Goal: Find specific page/section: Find specific page/section

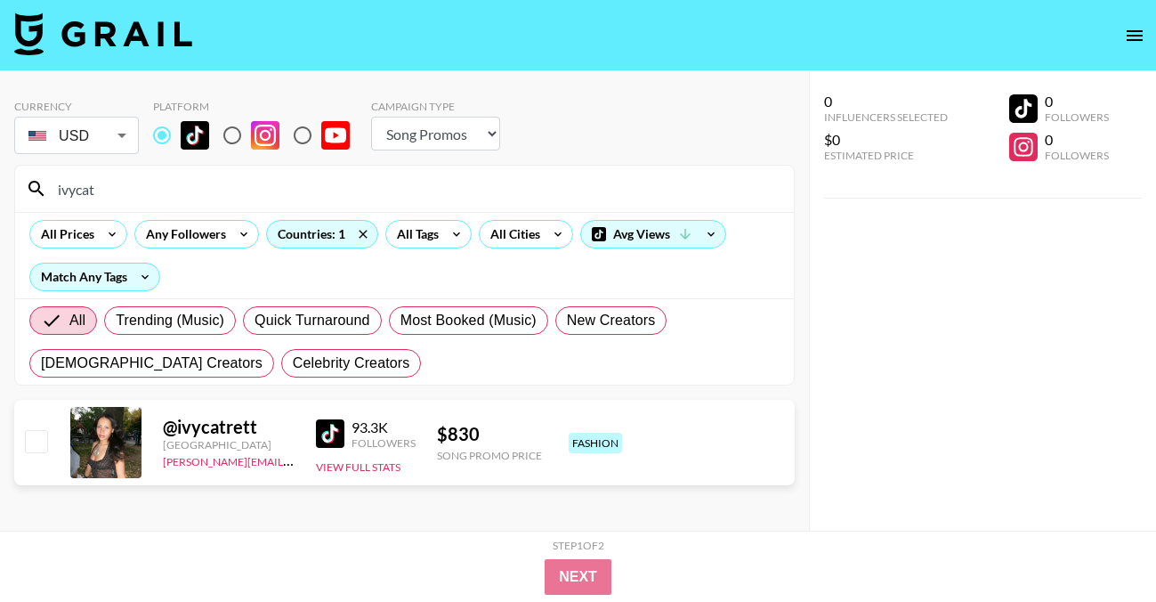
select select "Song"
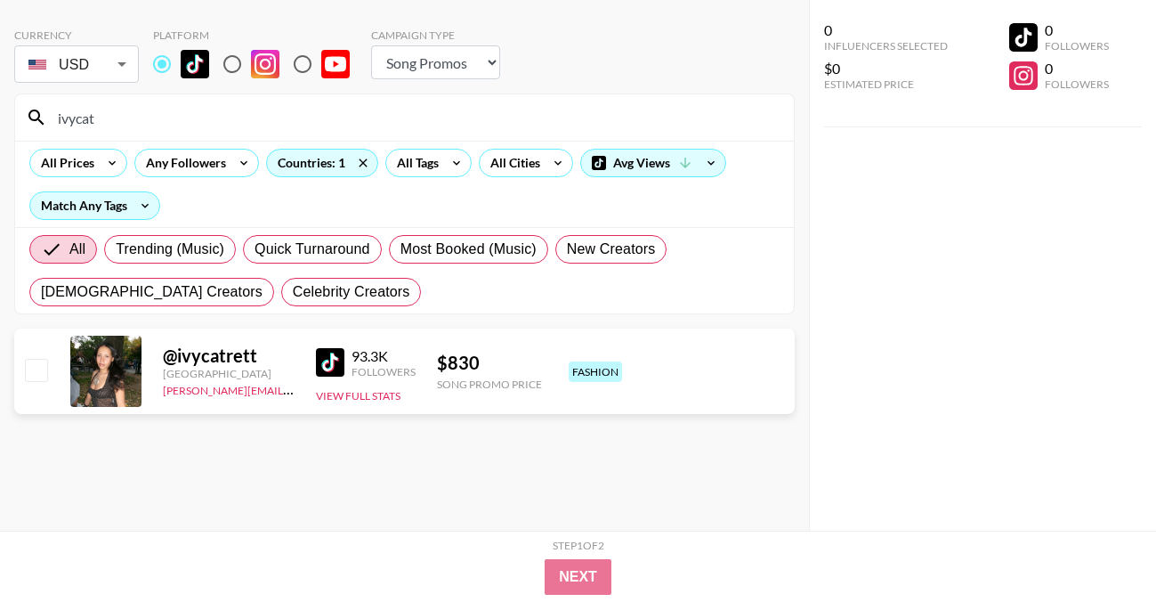
drag, startPoint x: 115, startPoint y: 119, endPoint x: -31, endPoint y: 116, distance: 146.0
click at [0, 116] on html "Currency USD USD ​ Platform Campaign Type Choose Type... Song Promos Brand Prom…" at bounding box center [578, 265] width 1156 height 673
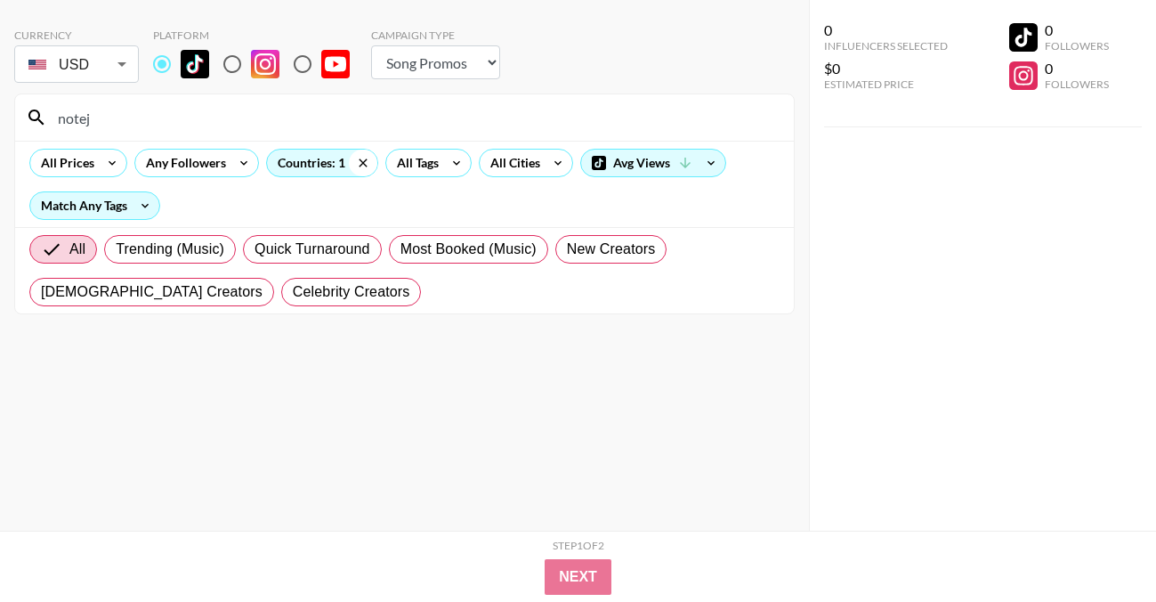
click at [358, 165] on icon at bounding box center [363, 163] width 28 height 27
drag, startPoint x: 111, startPoint y: 118, endPoint x: 2, endPoint y: 100, distance: 111.1
click at [1, 101] on div "Currency USD USD ​ Platform Campaign Type Choose Type... Song Promos Brand Prom…" at bounding box center [404, 265] width 809 height 530
paste input "emekaajr"
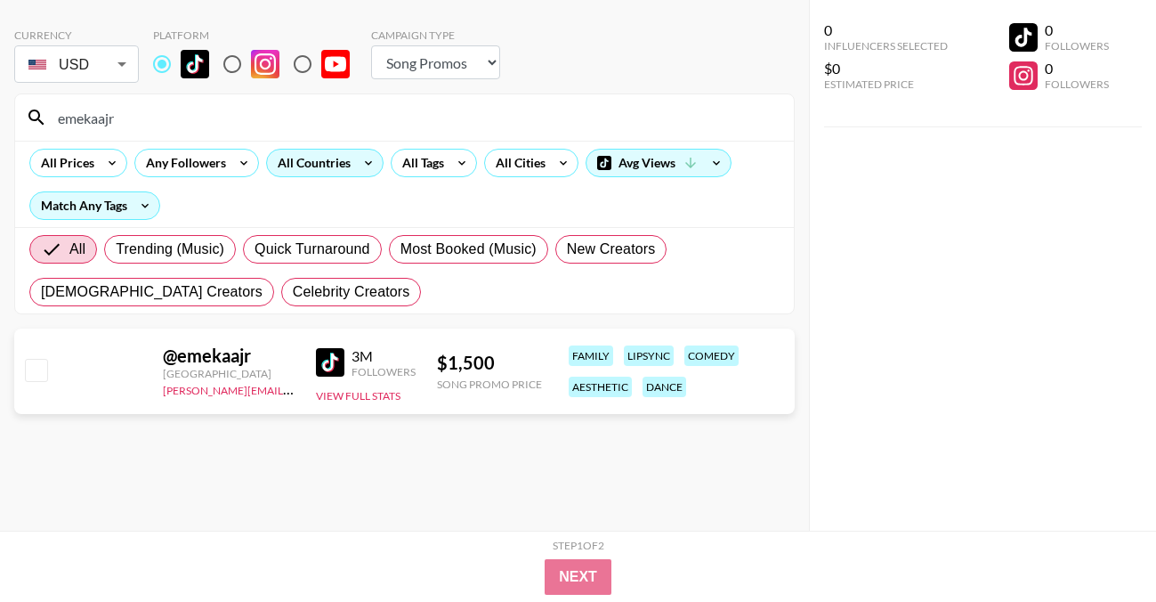
type input "emekaajr"
drag, startPoint x: 123, startPoint y: 123, endPoint x: -43, endPoint y: 100, distance: 167.2
click at [0, 100] on html "Currency USD USD ​ Platform Campaign Type Choose Type... Song Promos Brand Prom…" at bounding box center [578, 265] width 1156 height 673
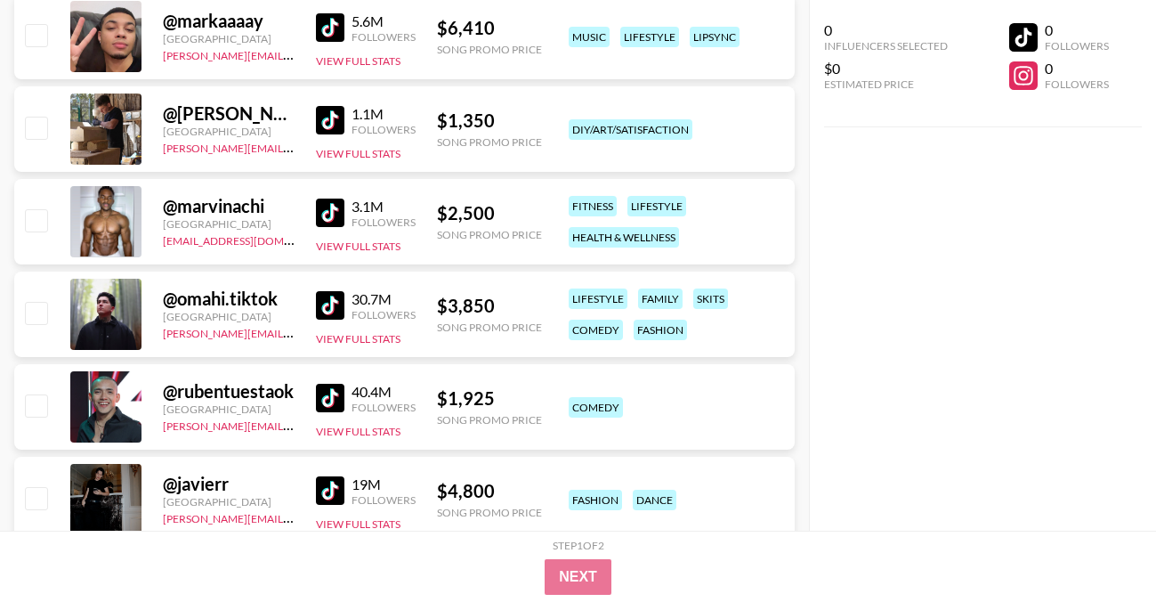
scroll to position [0, 0]
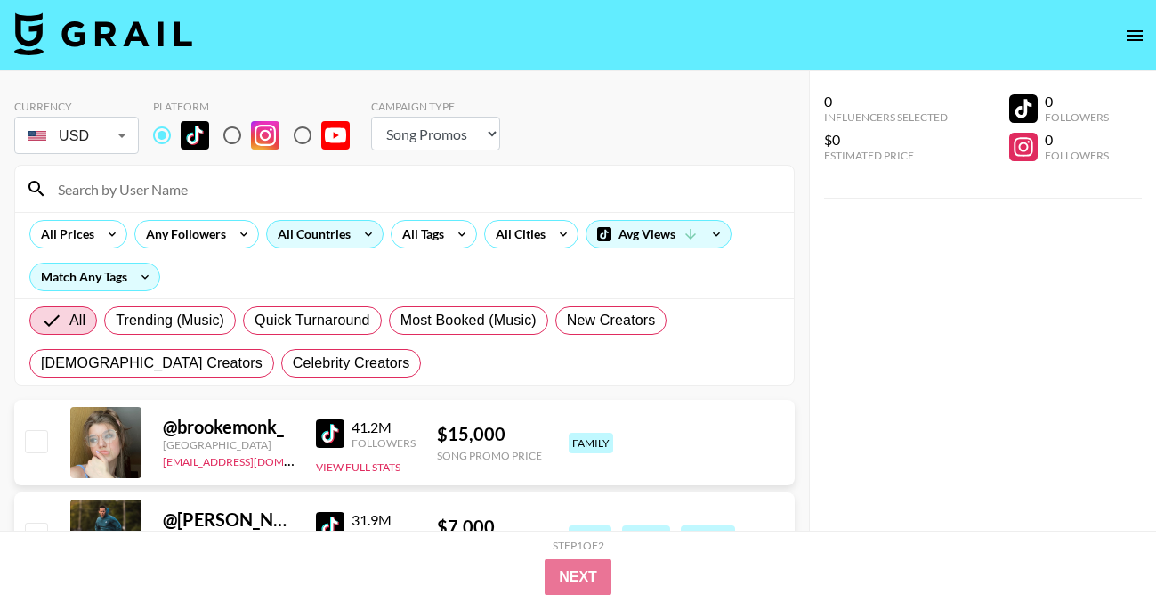
click at [326, 231] on div "All Countries" at bounding box center [310, 234] width 87 height 27
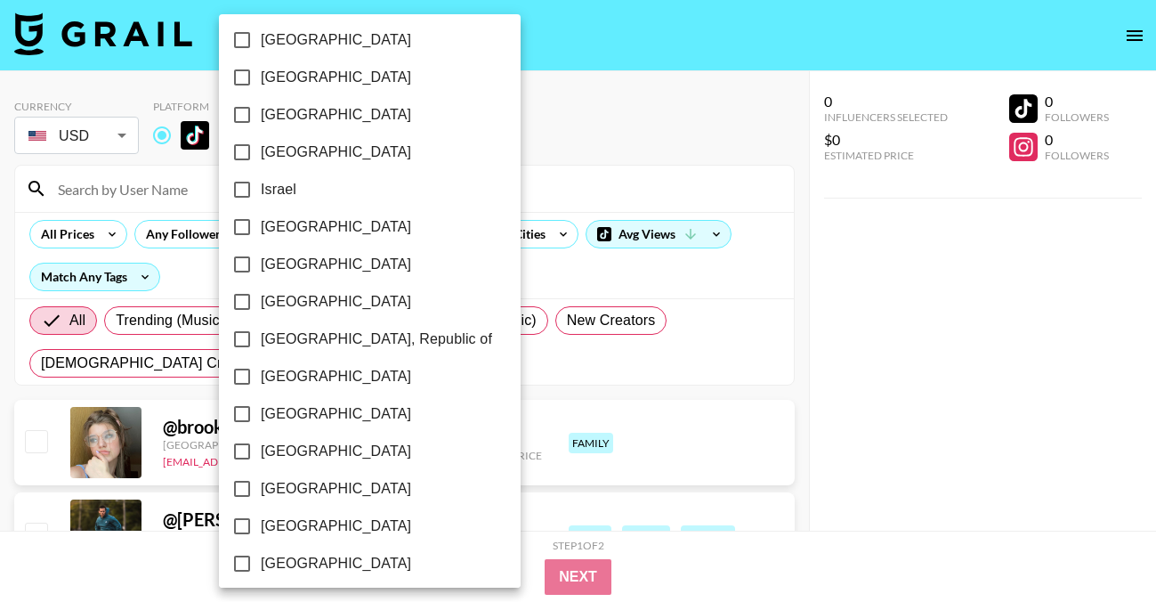
scroll to position [1474, 0]
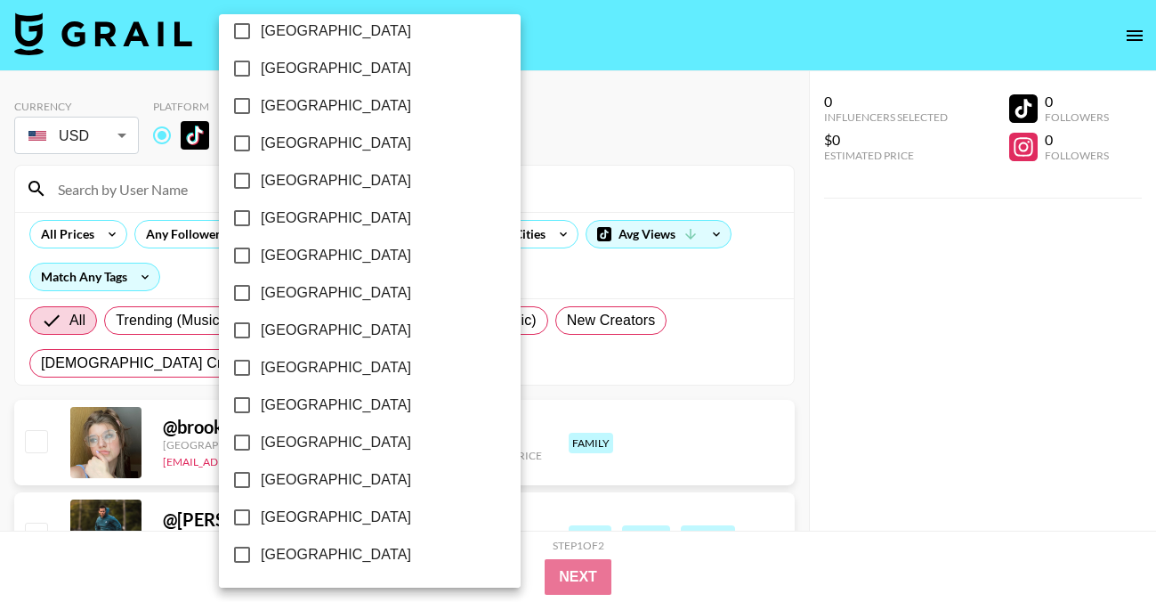
click at [327, 519] on span "[GEOGRAPHIC_DATA]" at bounding box center [336, 516] width 150 height 21
click at [261, 519] on input "[GEOGRAPHIC_DATA]" at bounding box center [241, 516] width 37 height 37
checkbox input "true"
click at [603, 99] on div at bounding box center [578, 301] width 1156 height 602
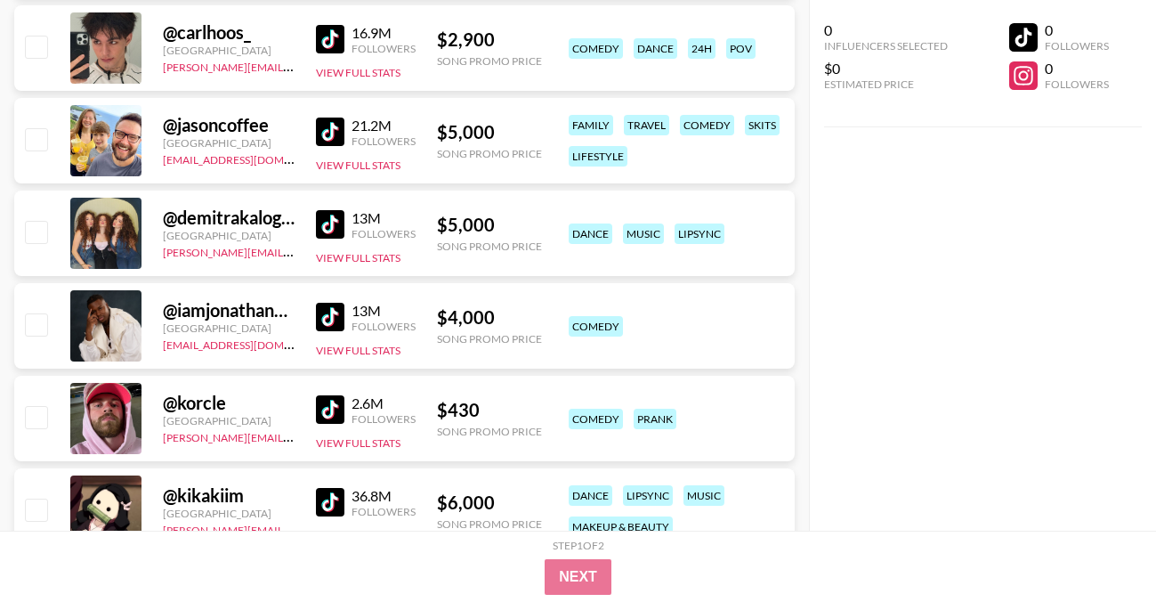
scroll to position [1413, 0]
click at [335, 125] on img at bounding box center [330, 131] width 28 height 28
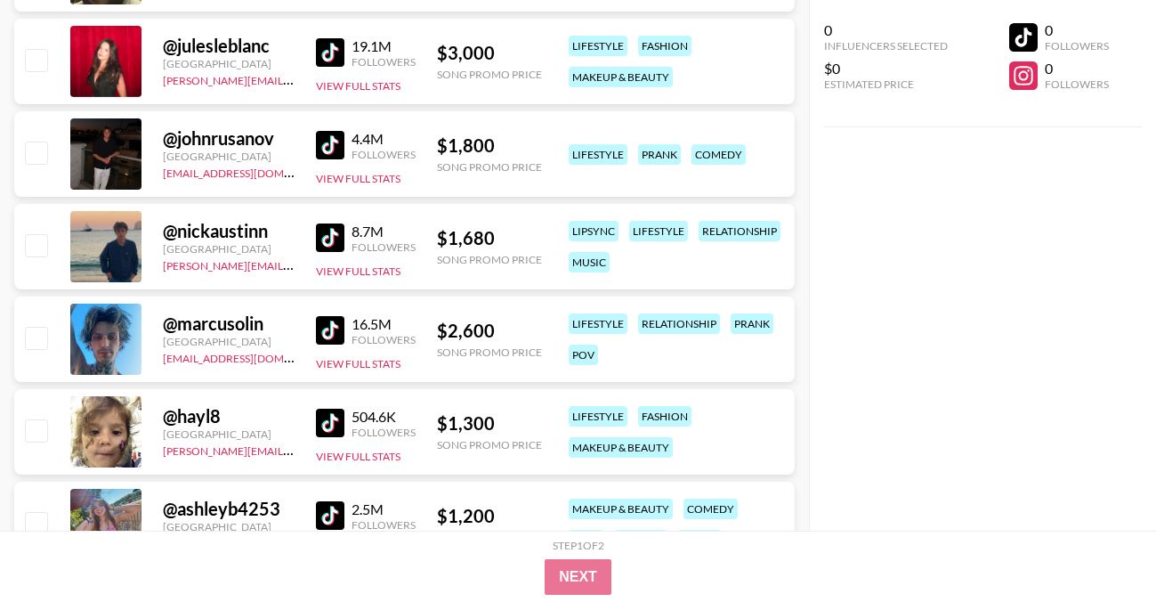
scroll to position [3739, 0]
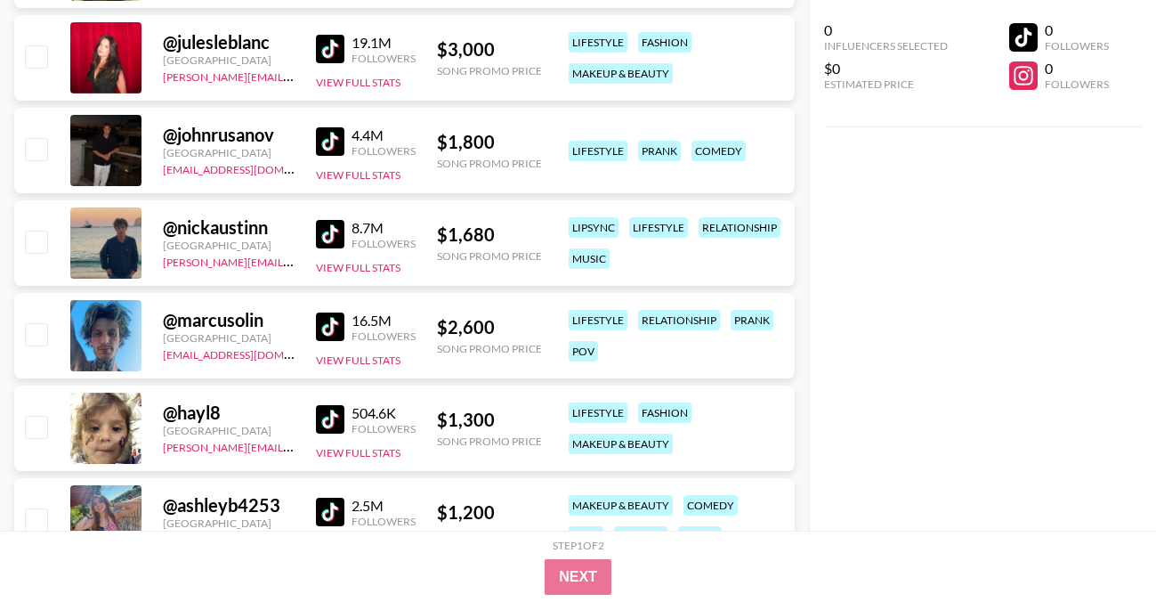
click at [326, 227] on img at bounding box center [330, 234] width 28 height 28
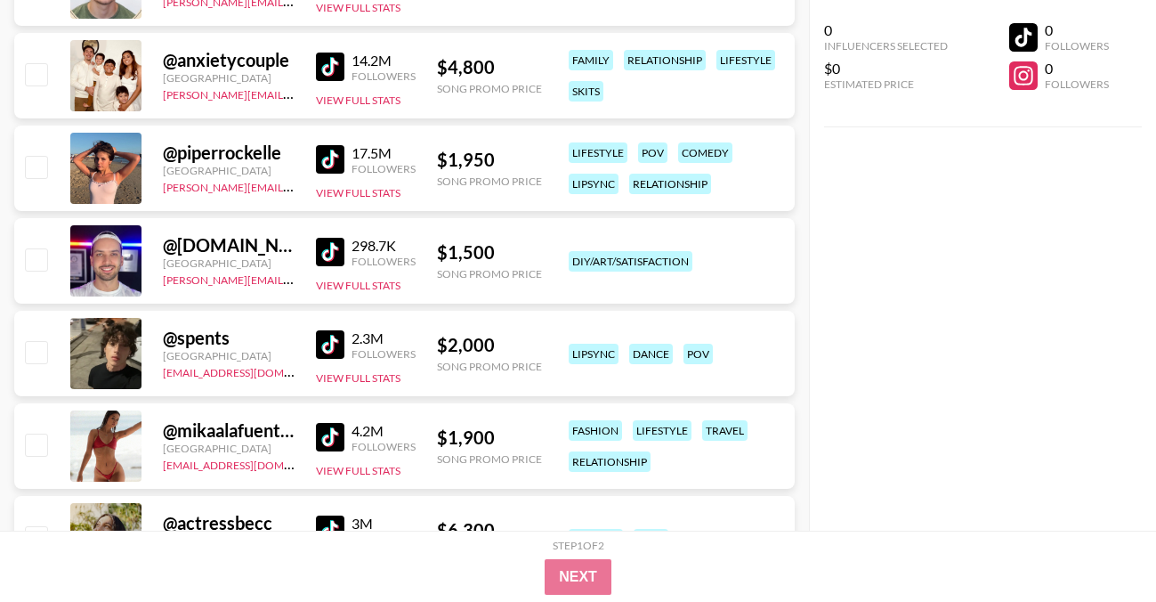
scroll to position [5849, 0]
click at [329, 155] on img at bounding box center [330, 160] width 28 height 28
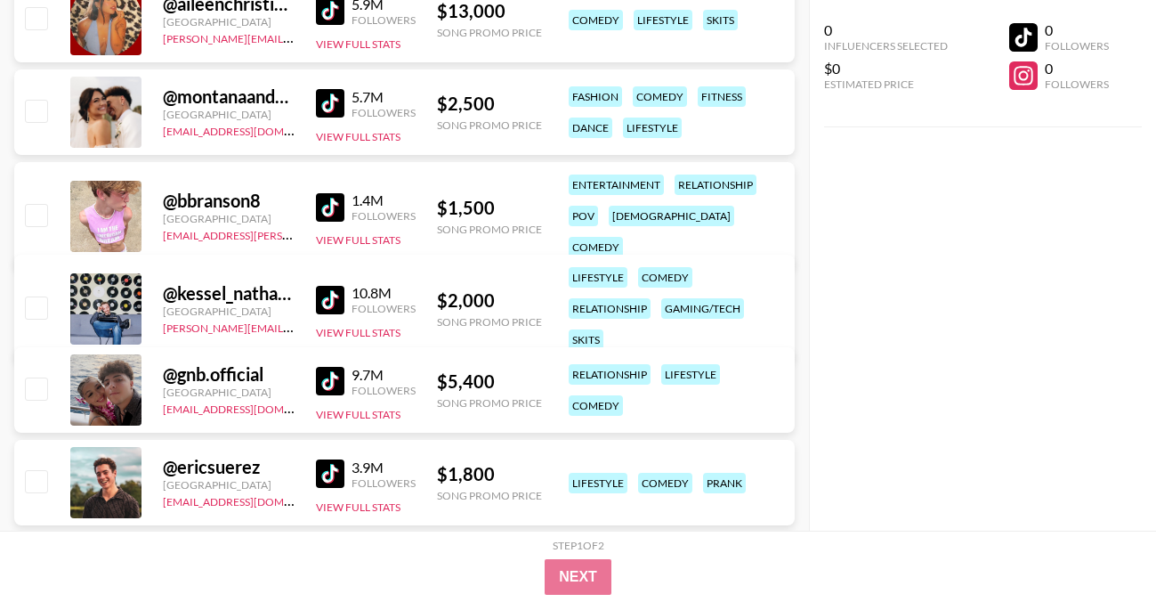
scroll to position [8081, 0]
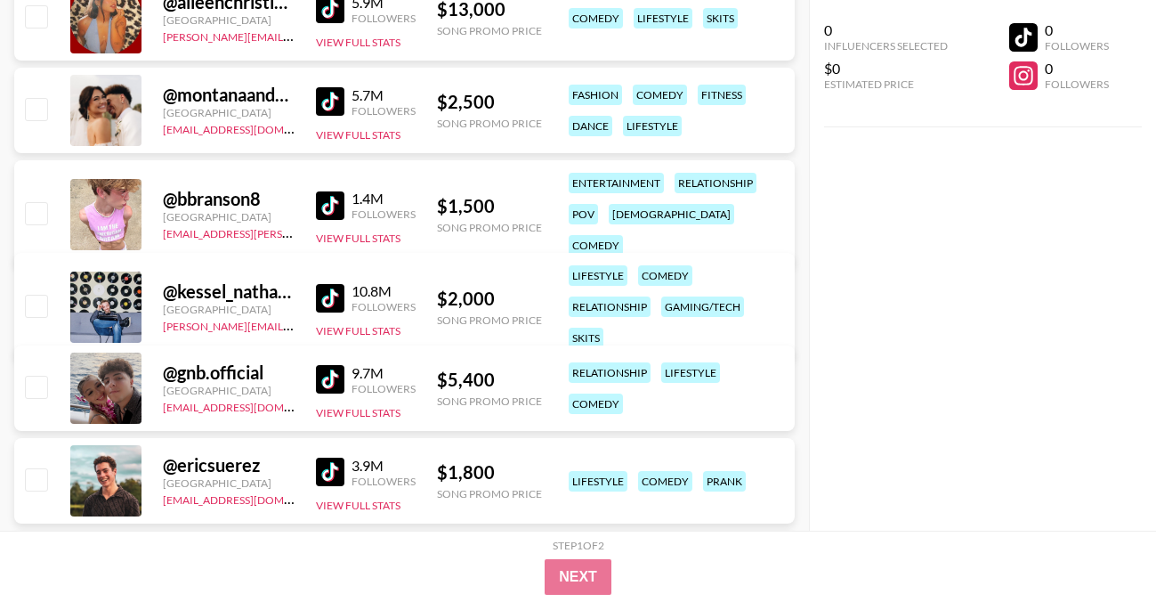
click at [336, 102] on img at bounding box center [330, 101] width 28 height 28
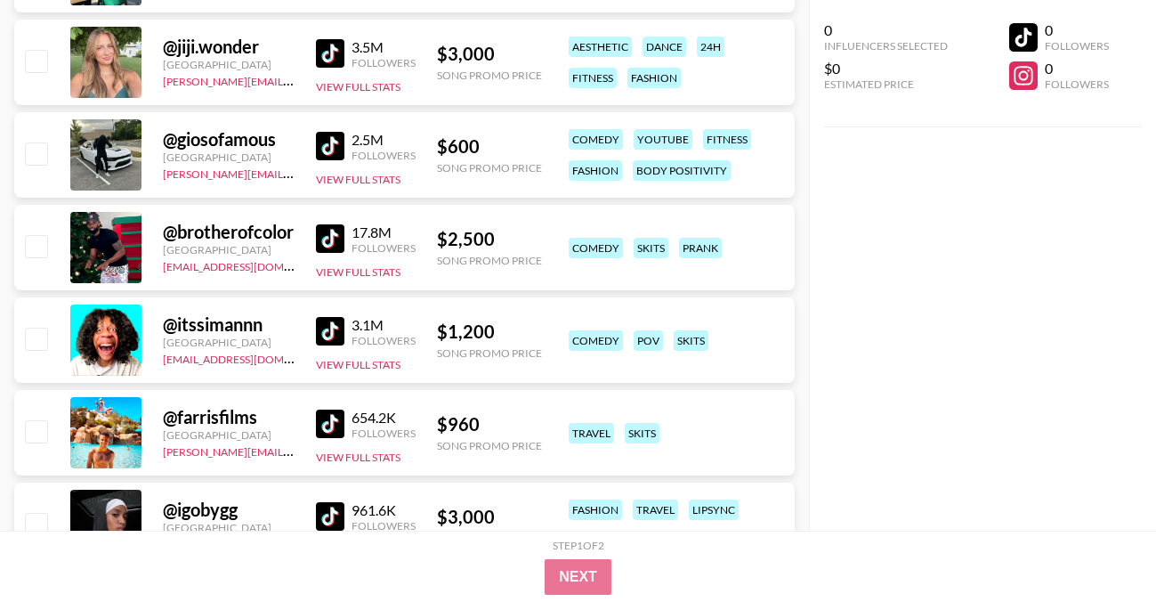
scroll to position [8964, 0]
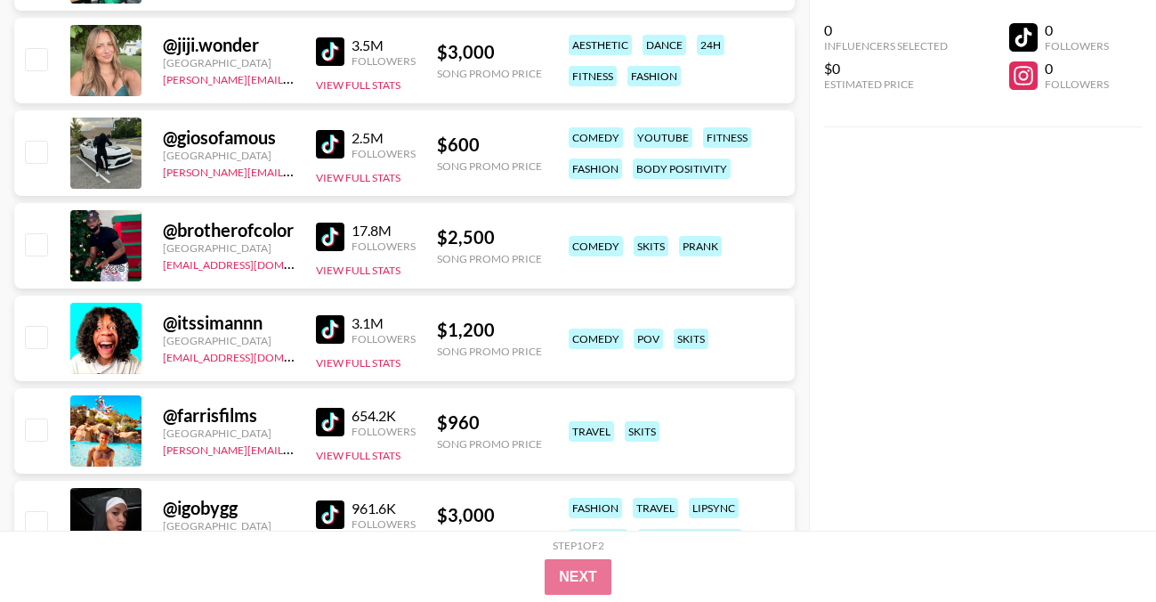
click at [338, 234] on img at bounding box center [330, 237] width 28 height 28
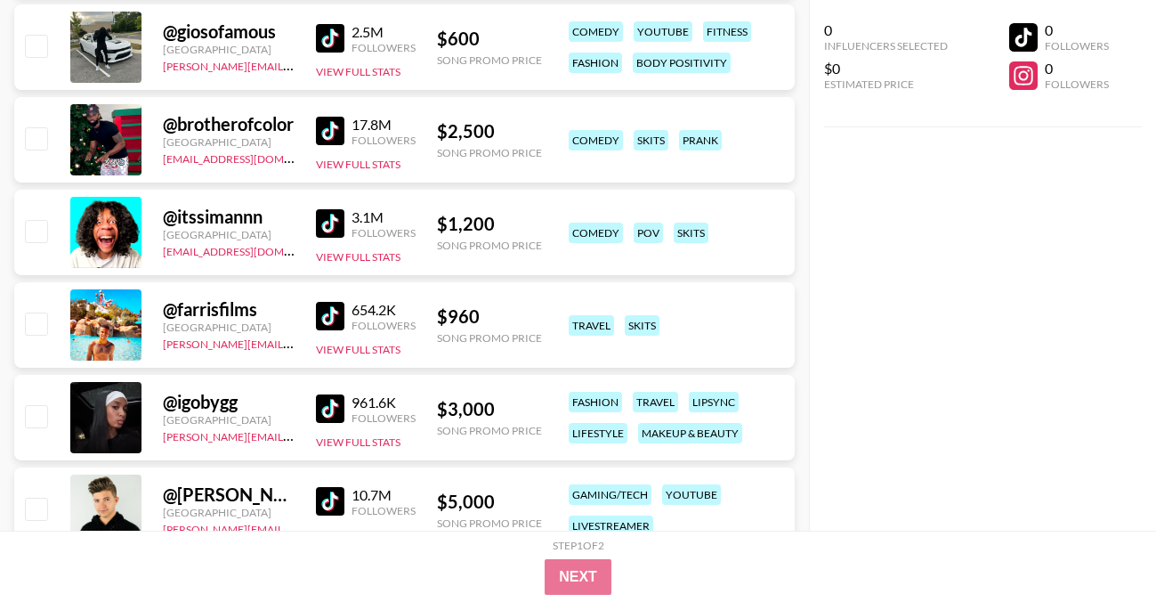
scroll to position [9078, 0]
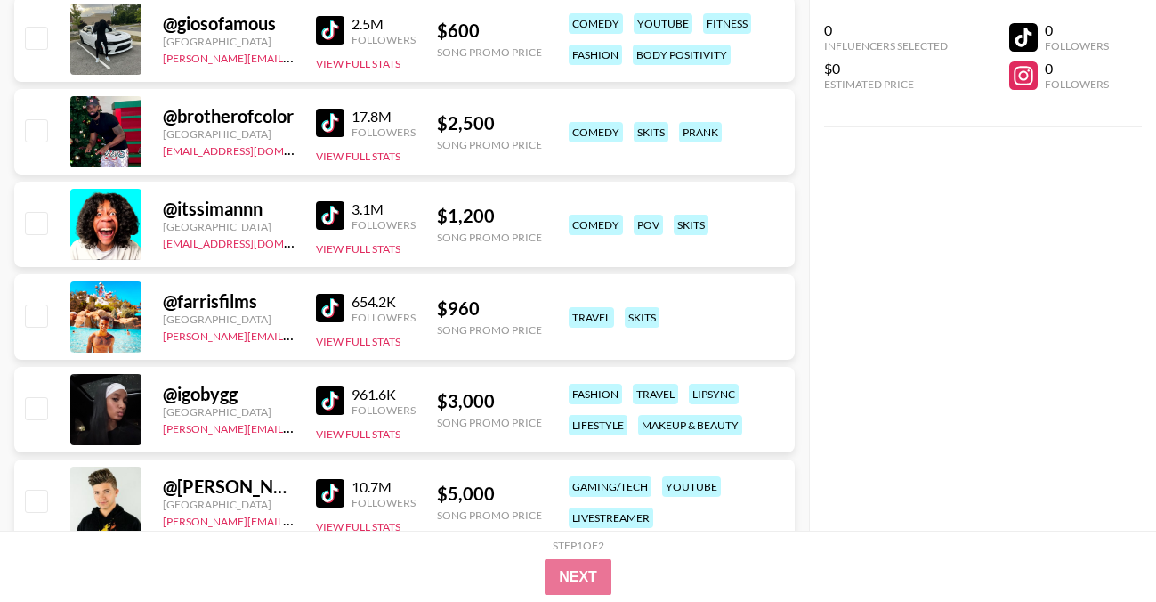
click at [335, 294] on img at bounding box center [330, 308] width 28 height 28
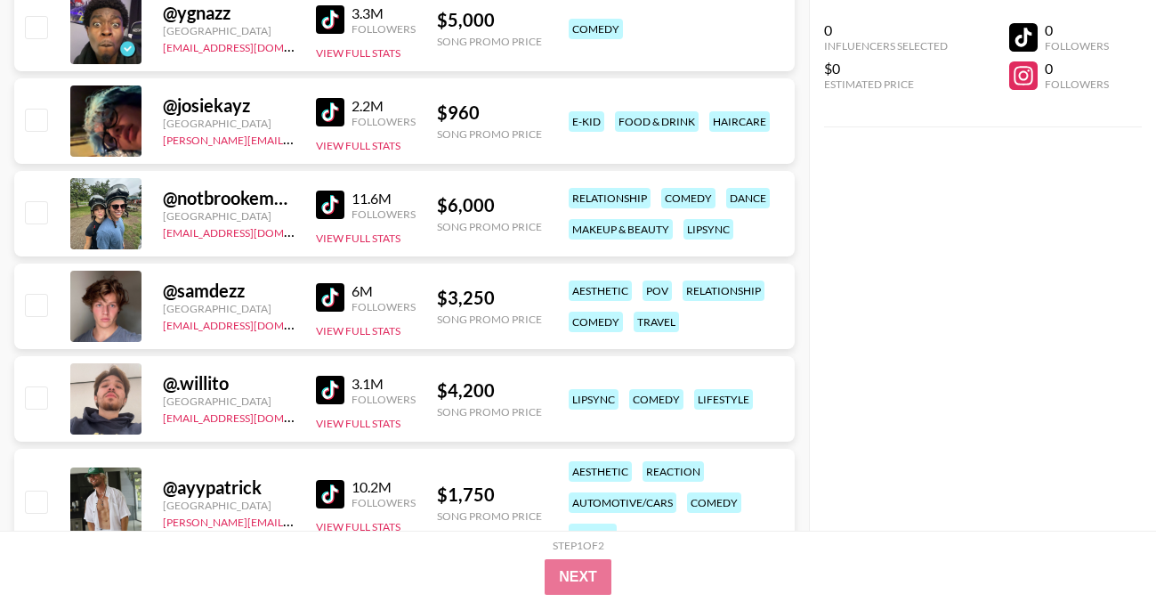
scroll to position [0, 0]
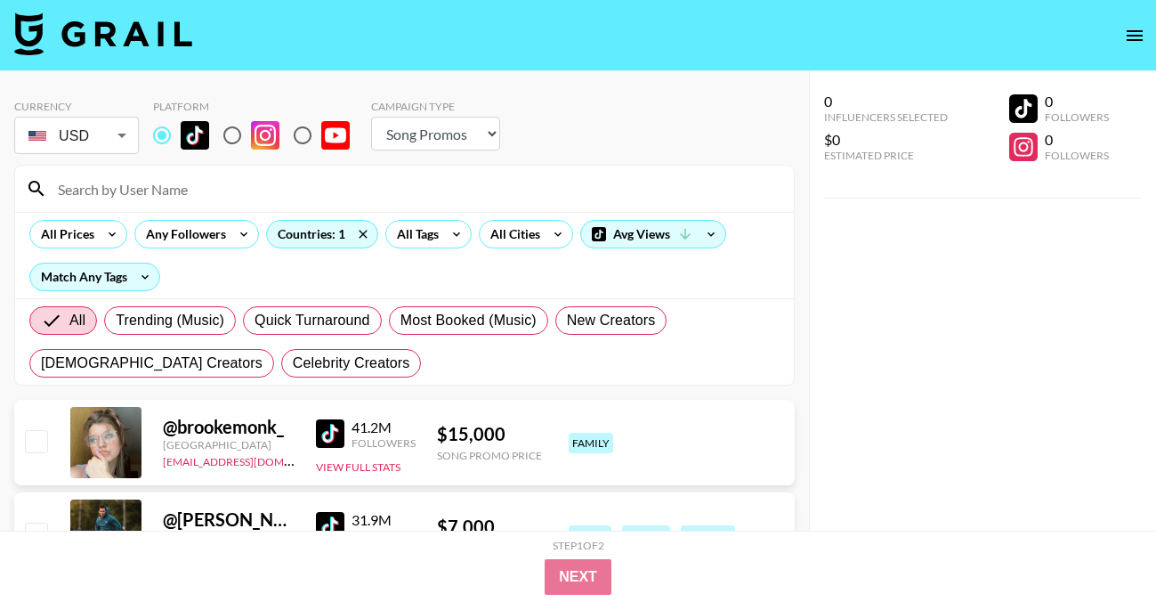
click at [172, 190] on input at bounding box center [415, 188] width 736 height 28
paste input "elliegervais"
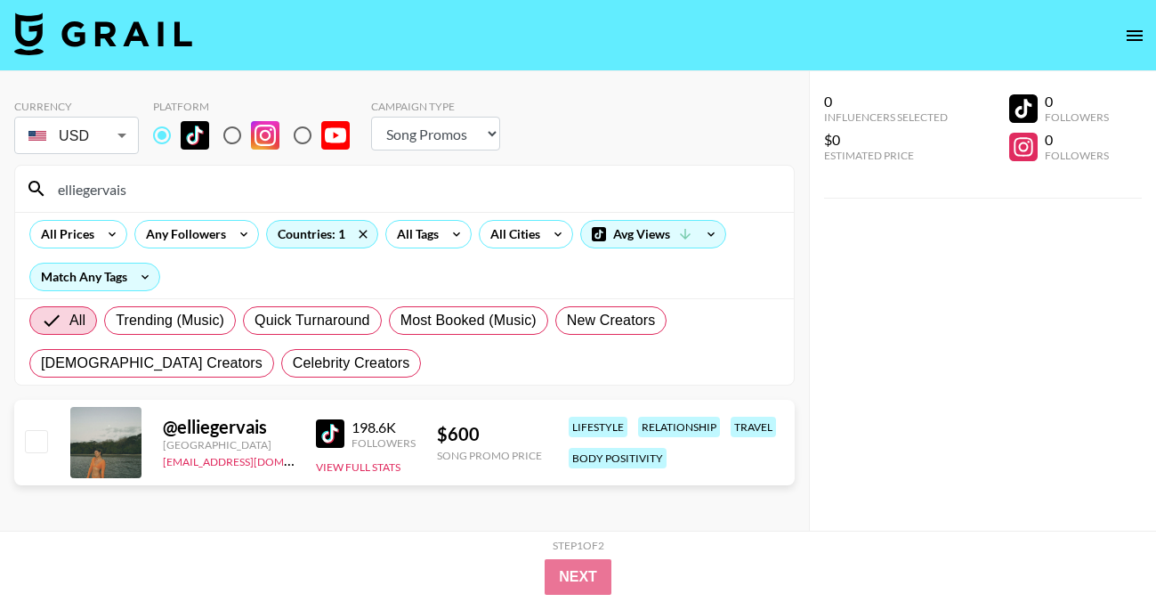
type input "elliegervais"
